Goal: Task Accomplishment & Management: Use online tool/utility

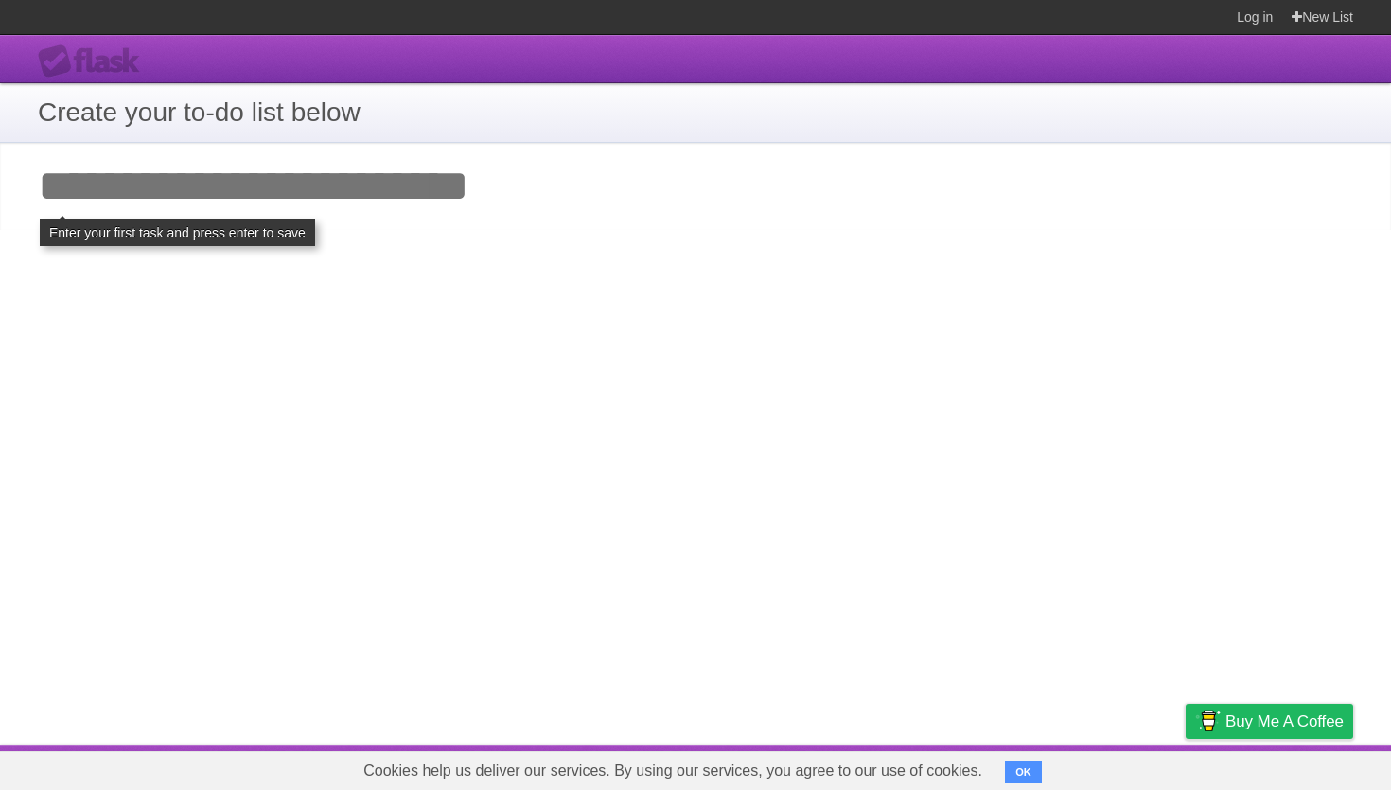
click input "**********" at bounding box center [0, 0] width 0 height 0
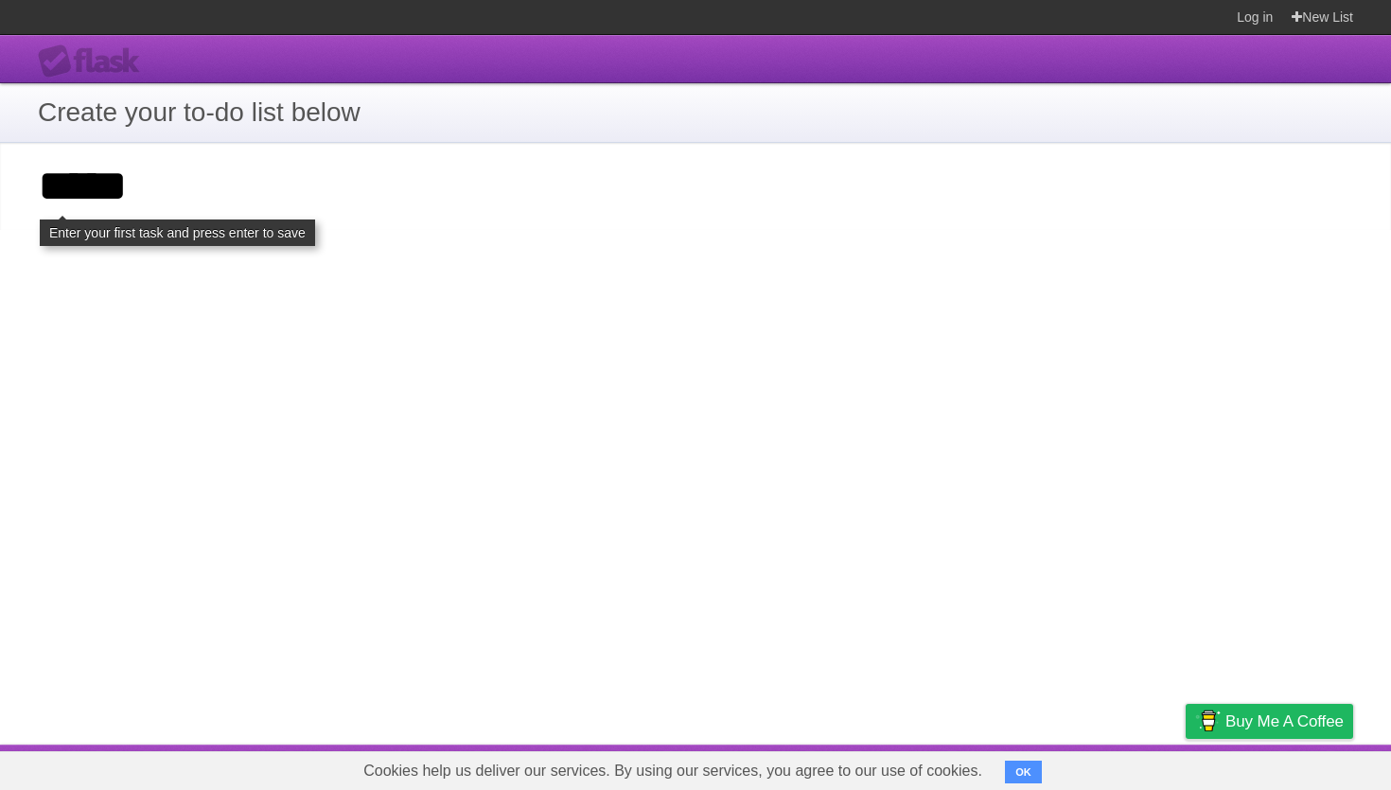
type input "*****"
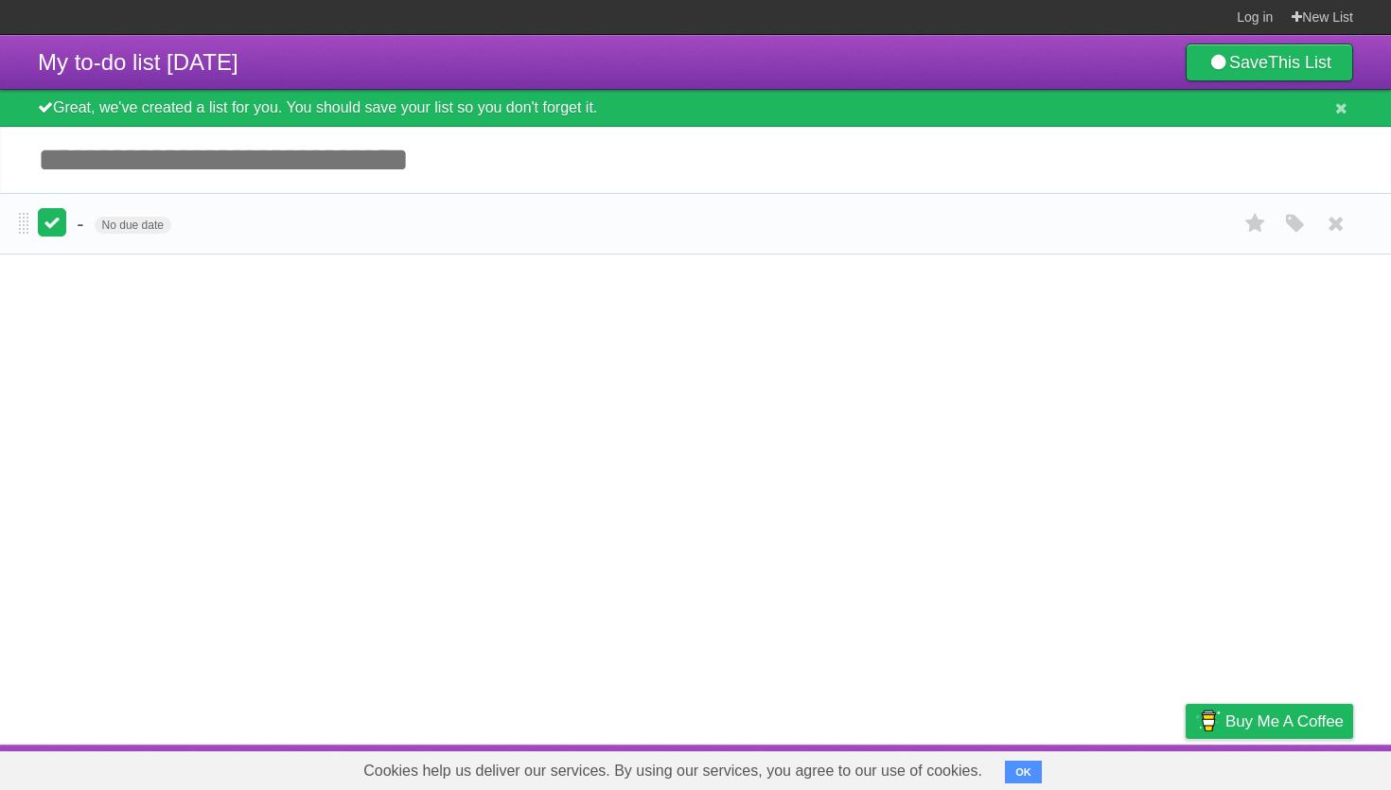
click at [55, 237] on label at bounding box center [52, 222] width 28 height 28
click at [163, 234] on span "No due date" at bounding box center [133, 225] width 77 height 17
